Goal: Navigation & Orientation: Go to known website

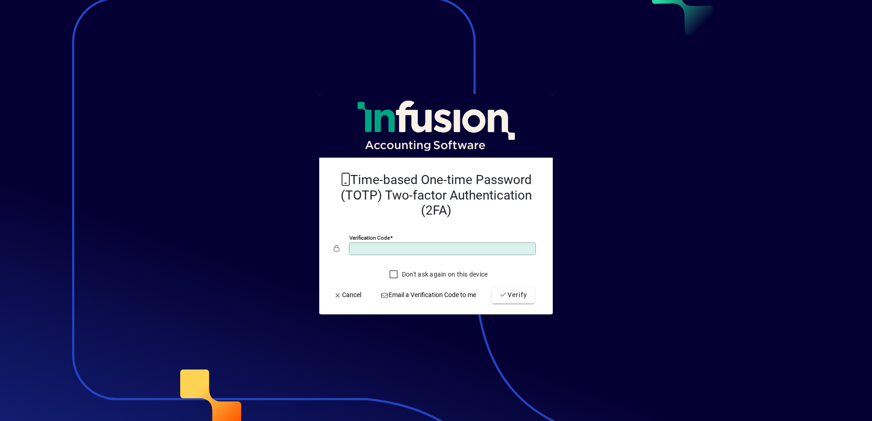
type input "******"
click at [492, 287] on button "Verify" at bounding box center [513, 295] width 42 height 16
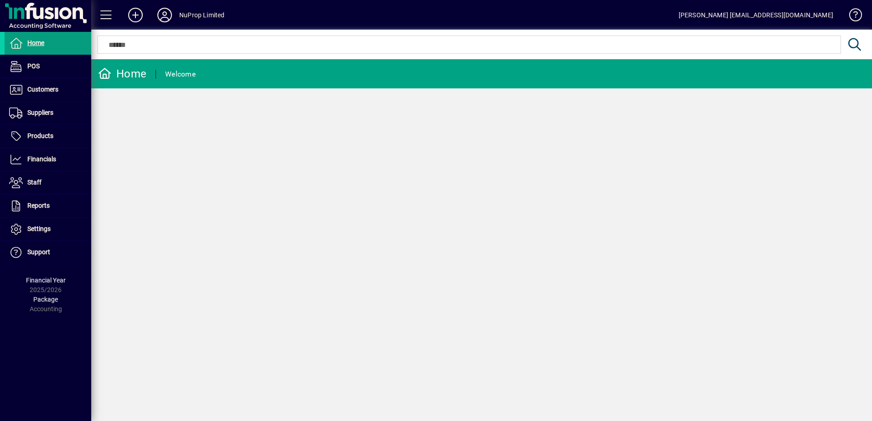
click at [176, 16] on span at bounding box center [164, 15] width 29 height 22
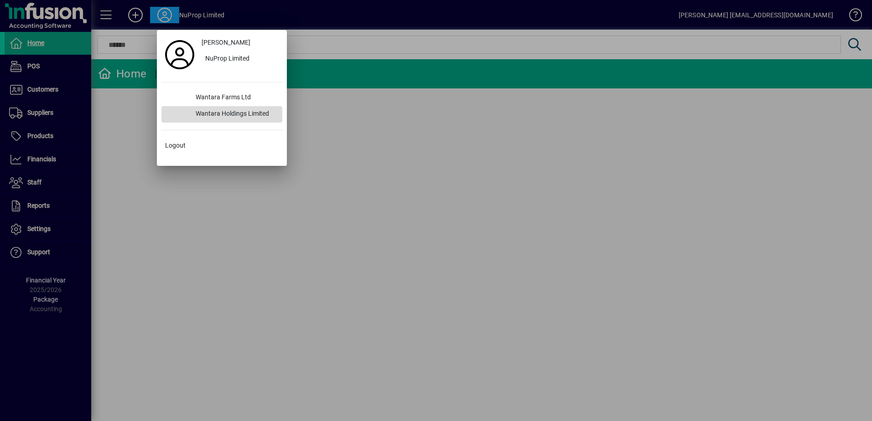
click at [212, 109] on div "Wantara Holdings Limited" at bounding box center [235, 114] width 94 height 16
